Goal: Task Accomplishment & Management: Manage account settings

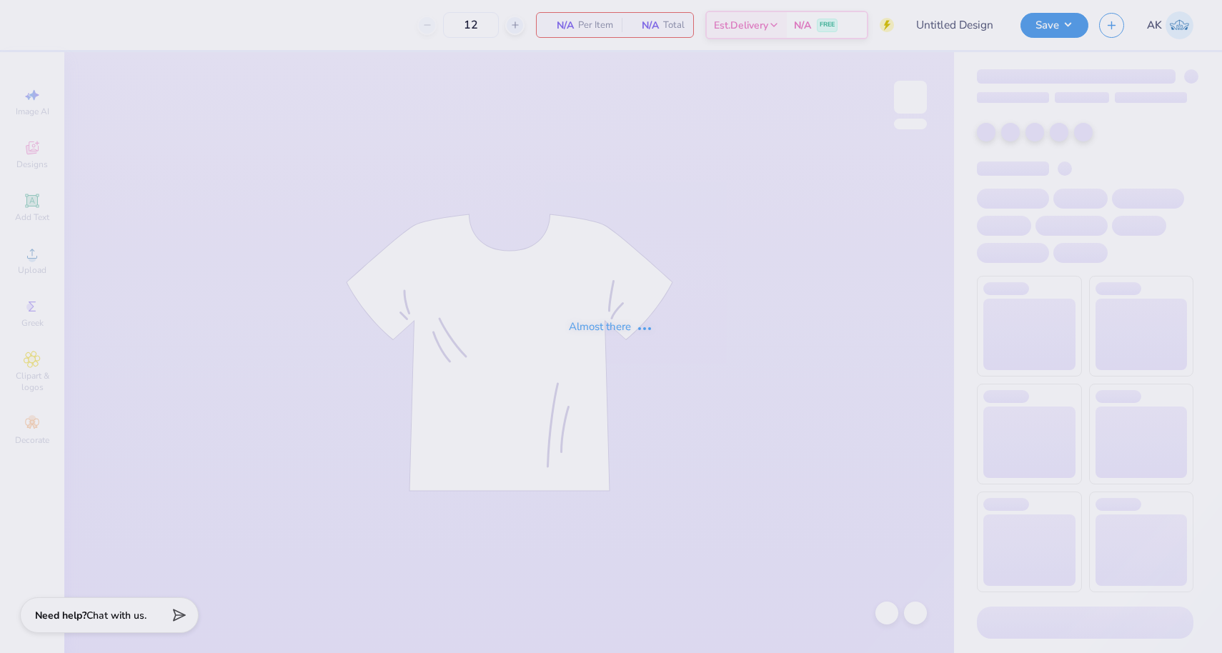
type input "Parent's Weekend"
type input "96"
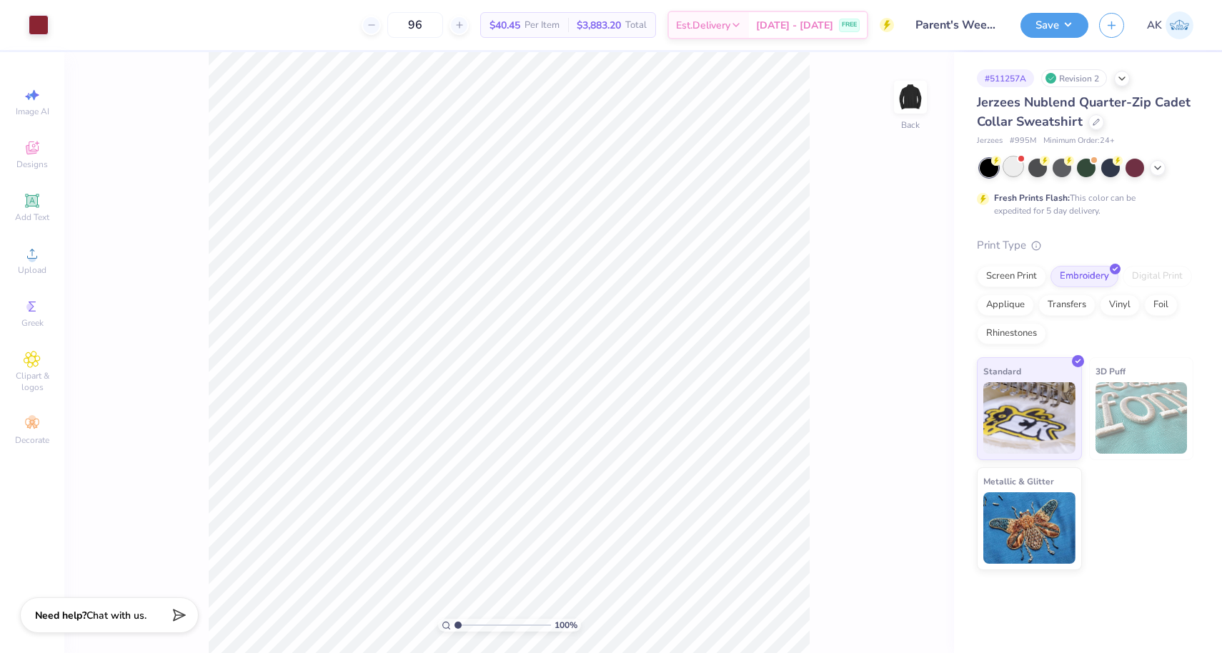
click at [1017, 167] on div at bounding box center [1013, 166] width 19 height 19
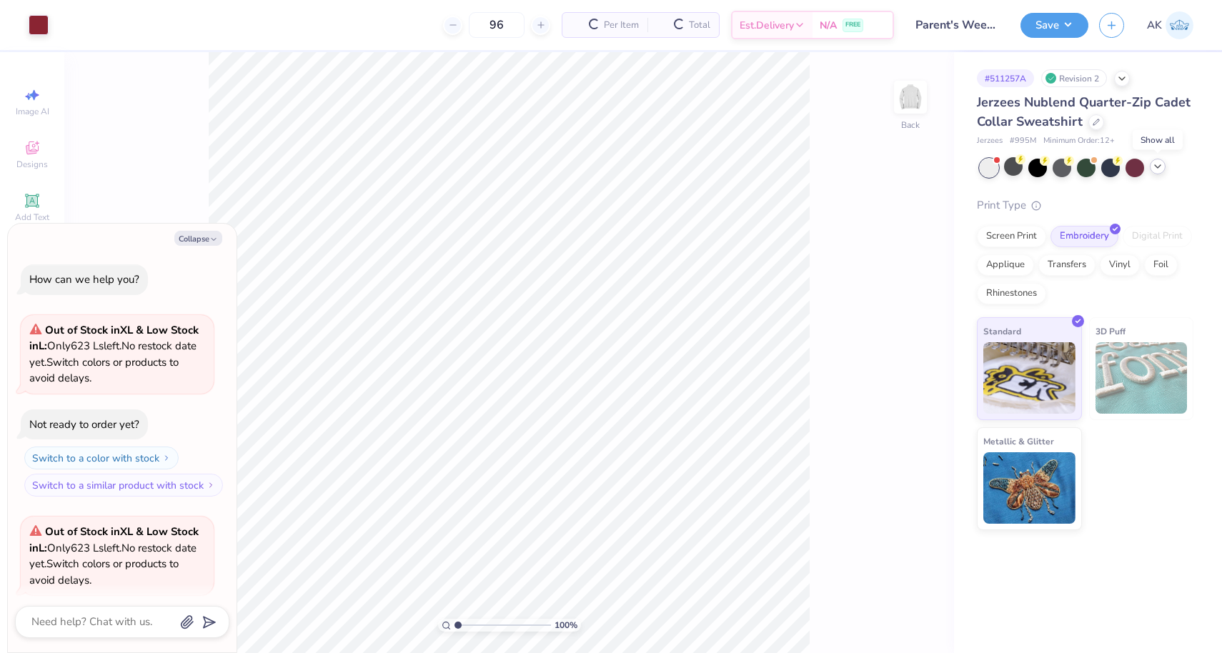
click at [1156, 167] on icon at bounding box center [1157, 166] width 11 height 11
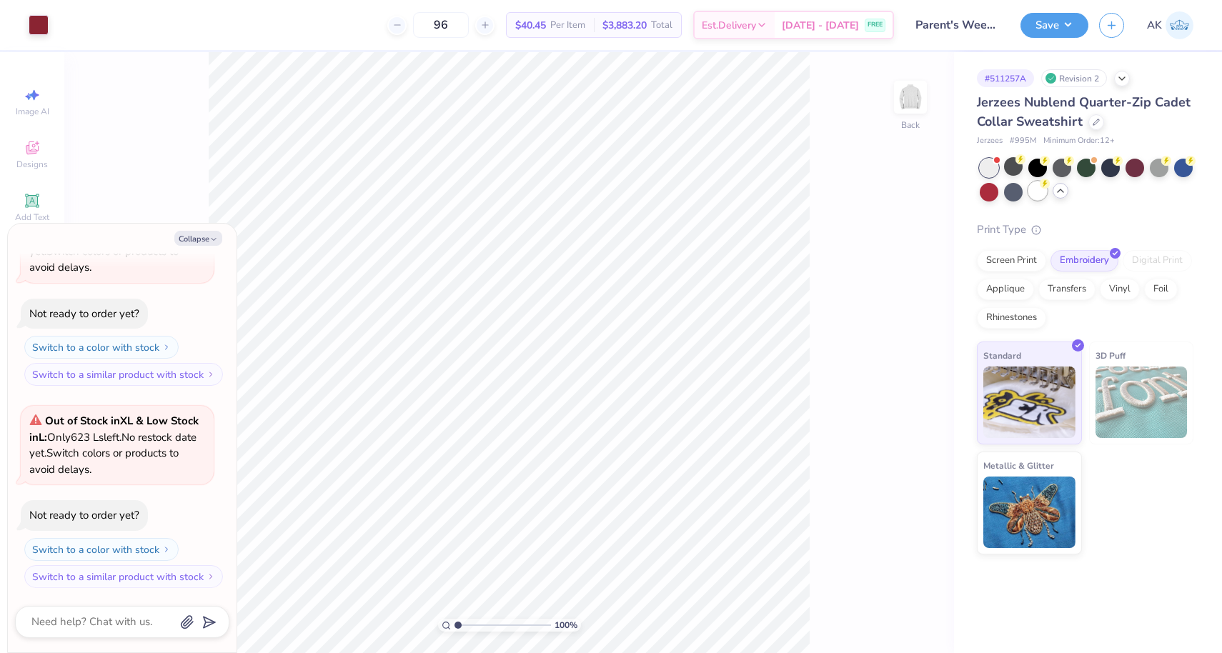
click at [1034, 188] on div at bounding box center [1038, 191] width 19 height 19
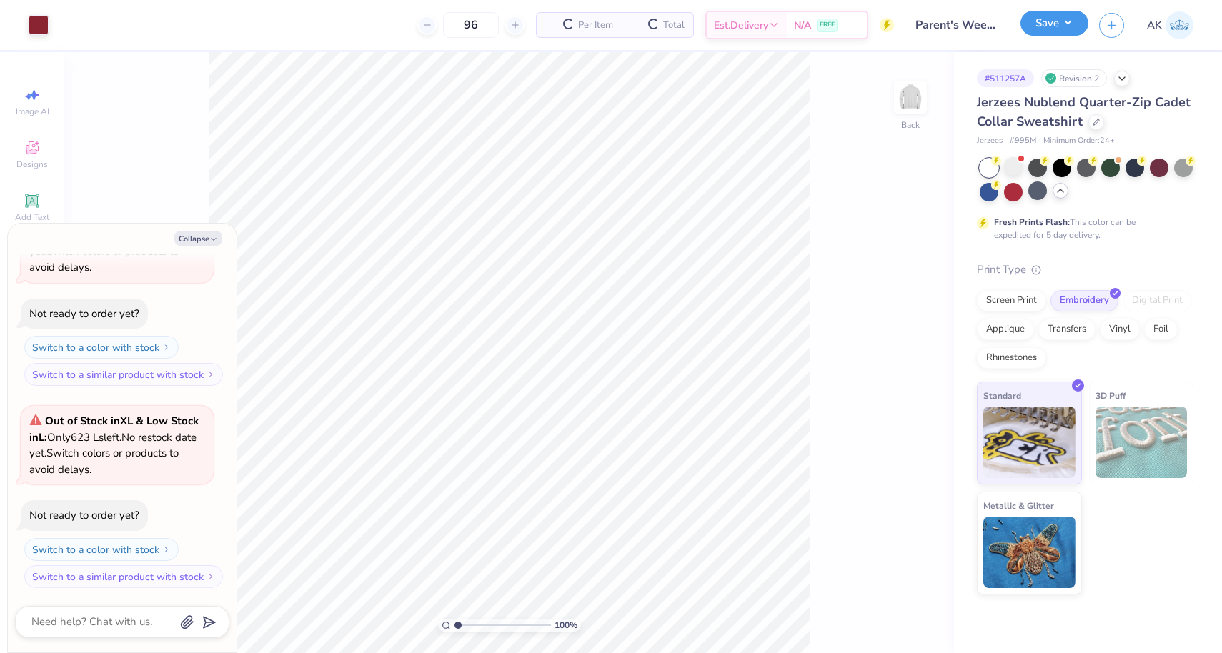
click at [1042, 36] on div "Save" at bounding box center [1055, 25] width 68 height 25
click at [1063, 26] on button "Save" at bounding box center [1055, 23] width 68 height 25
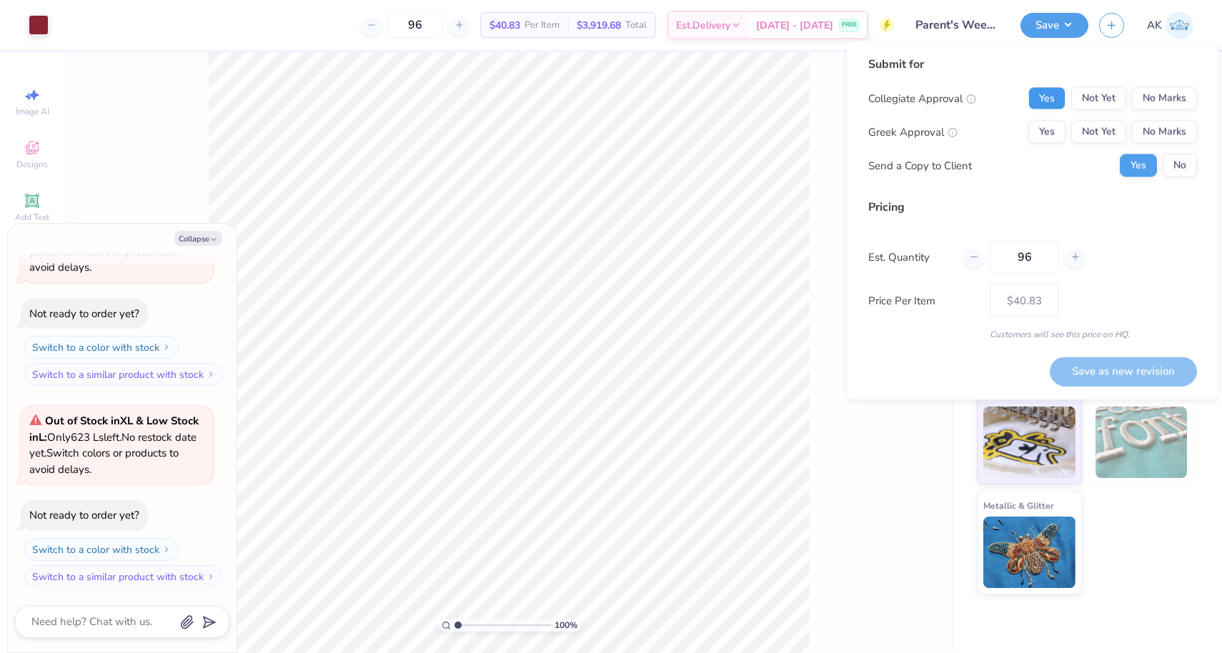
click at [1053, 94] on button "Yes" at bounding box center [1047, 98] width 37 height 23
click at [1053, 122] on button "Yes" at bounding box center [1047, 132] width 37 height 23
click at [1177, 164] on button "No" at bounding box center [1180, 165] width 34 height 23
type textarea "x"
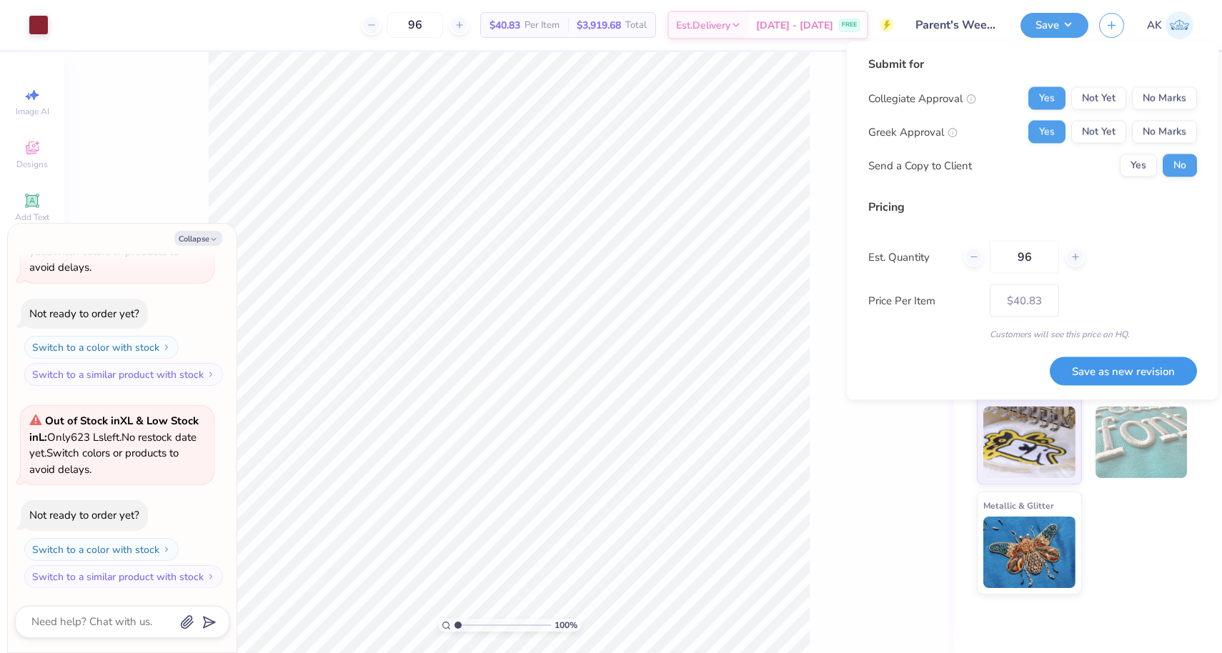
click at [1096, 380] on button "Save as new revision" at bounding box center [1123, 371] width 147 height 29
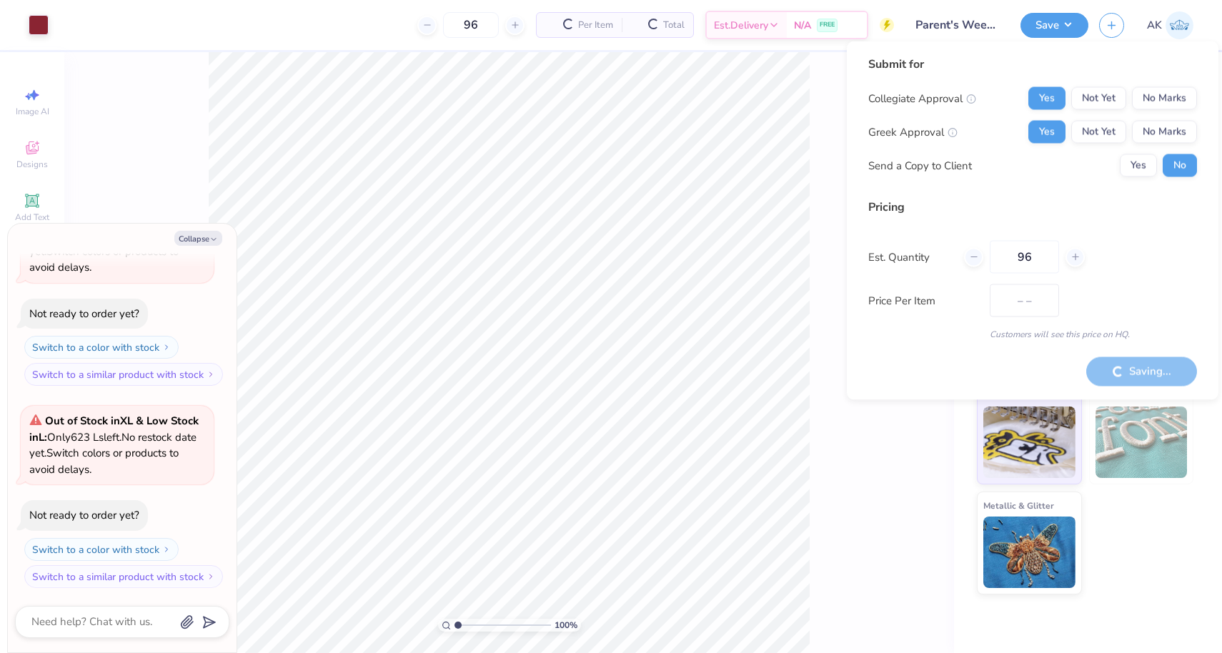
type input "$40.83"
type textarea "x"
